Goal: Navigation & Orientation: Find specific page/section

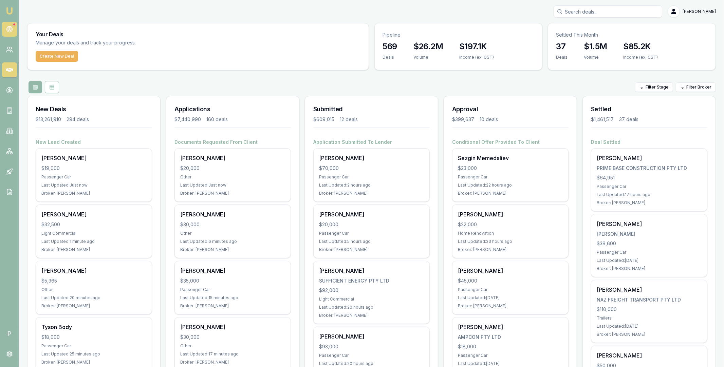
click at [10, 29] on icon at bounding box center [9, 29] width 7 height 7
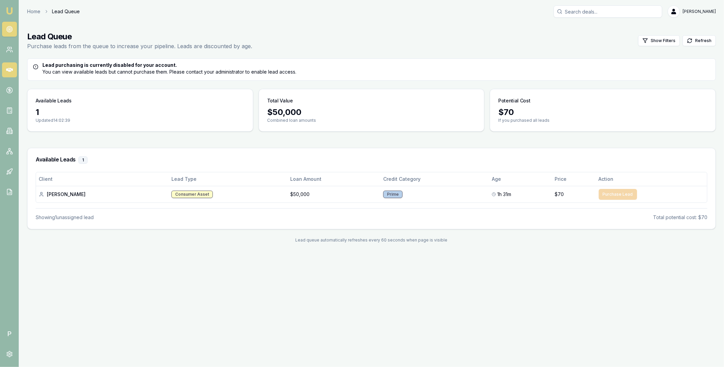
click at [10, 67] on icon at bounding box center [9, 70] width 7 height 7
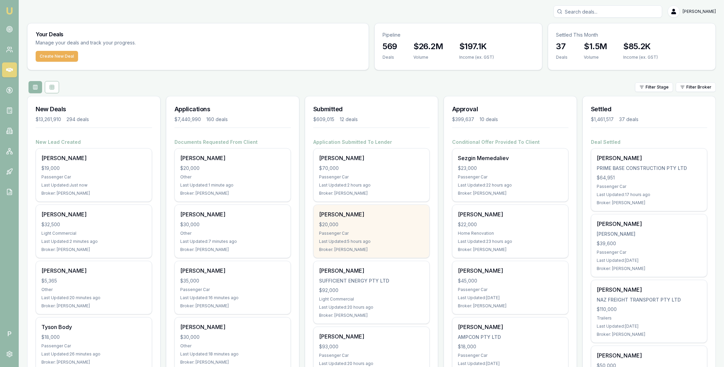
click at [387, 223] on div "$20,000" at bounding box center [371, 224] width 105 height 7
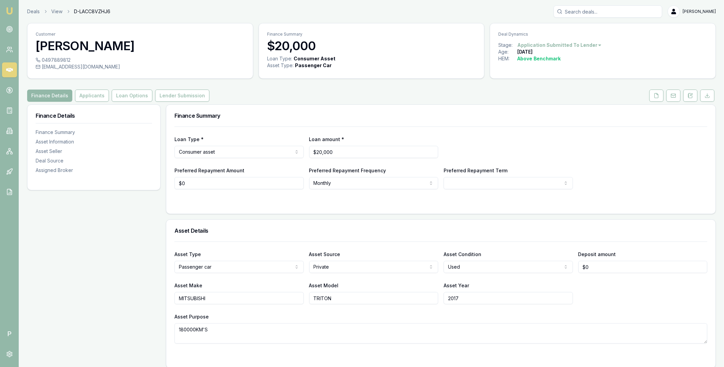
click at [12, 70] on icon at bounding box center [9, 70] width 7 height 4
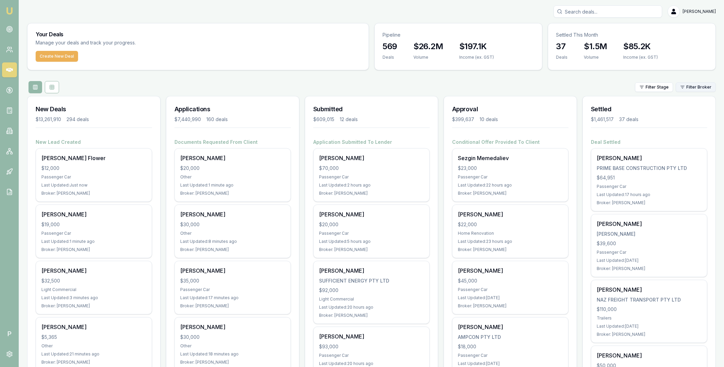
click at [686, 89] on html "Emu Broker P Matt Leeburn Toggle Menu Your Deals Manage your deals and track yo…" at bounding box center [362, 183] width 724 height 367
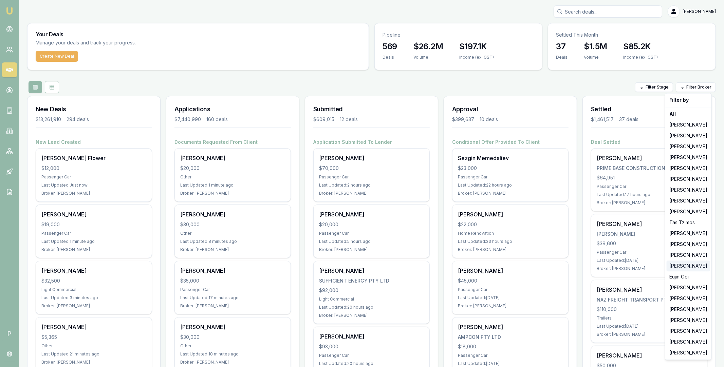
click at [683, 266] on div "Erin Shield" at bounding box center [688, 266] width 43 height 11
